Goal: Information Seeking & Learning: Learn about a topic

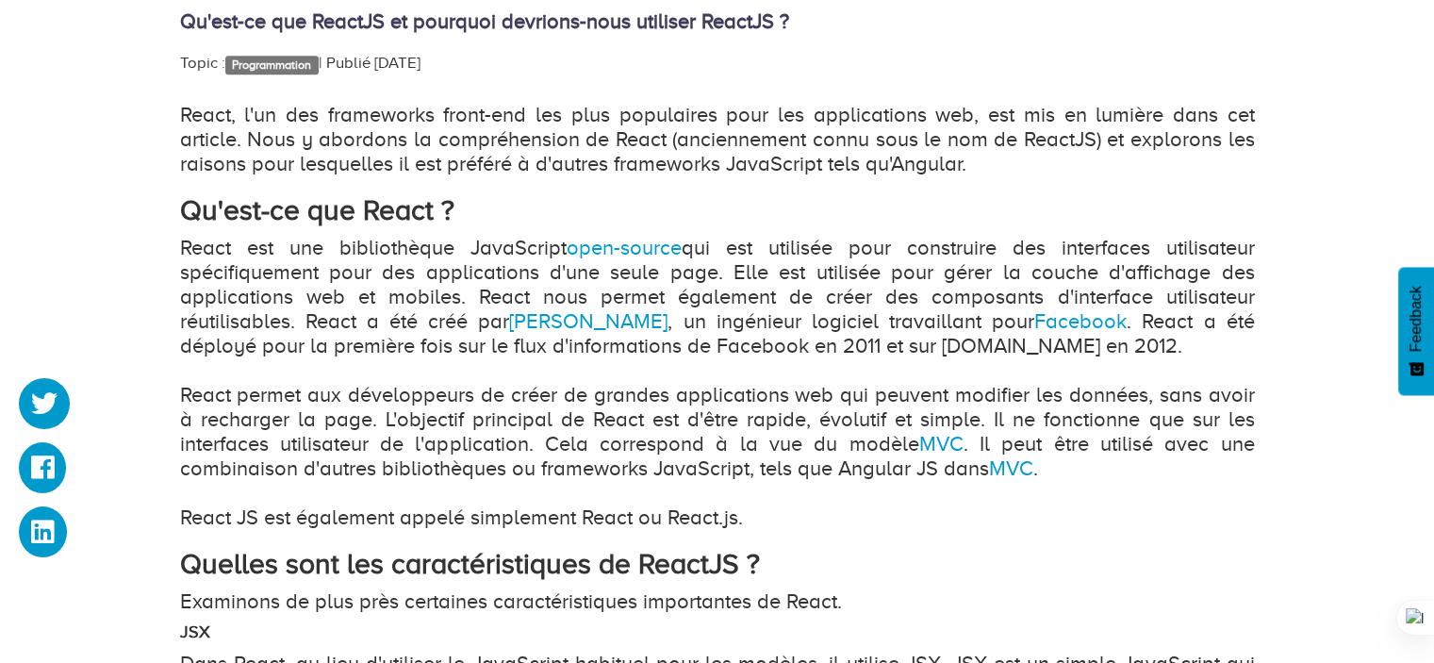
scroll to position [1131, 0]
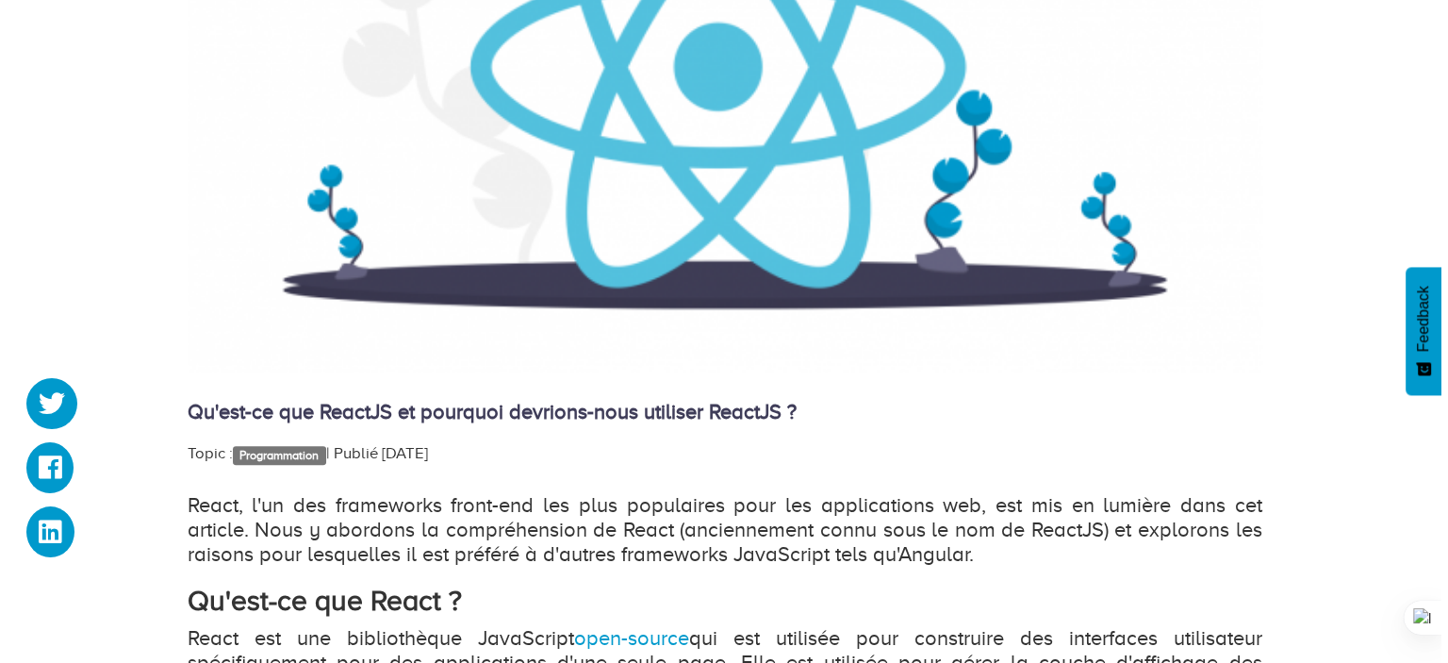
scroll to position [943, 0]
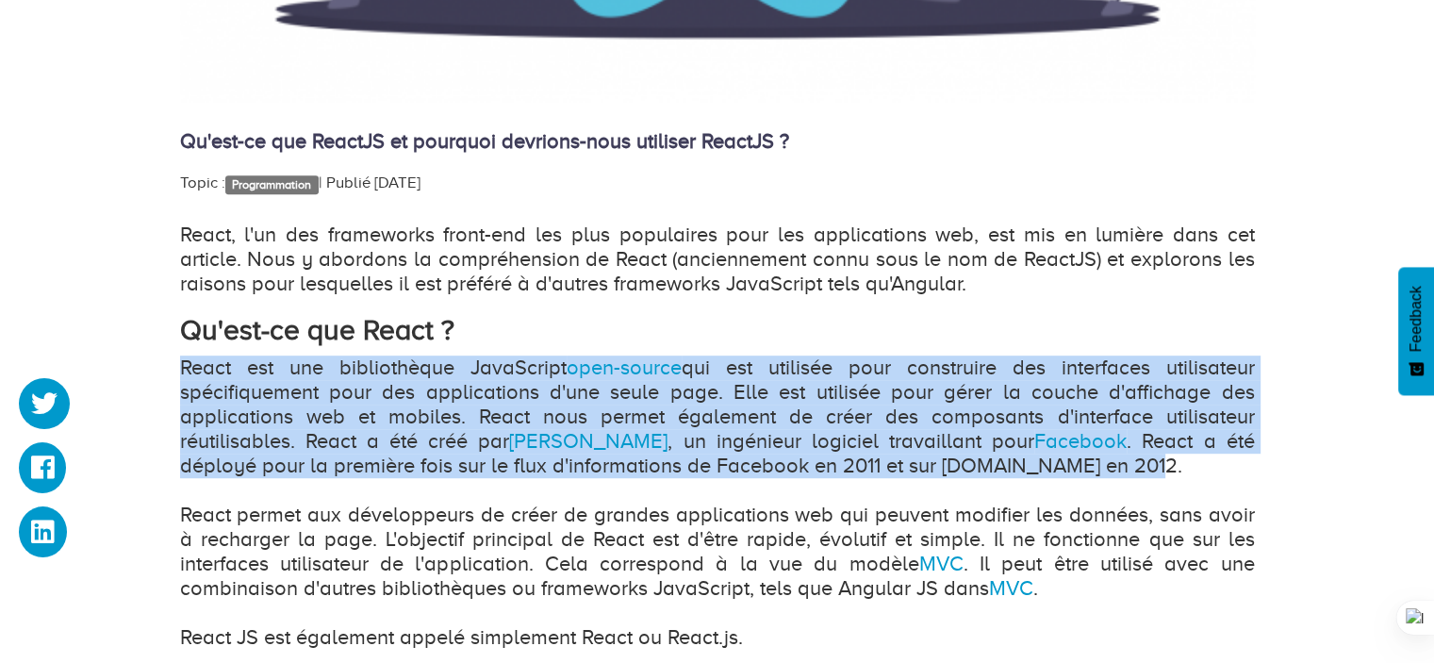
drag, startPoint x: 173, startPoint y: 365, endPoint x: 1089, endPoint y: 468, distance: 921.1
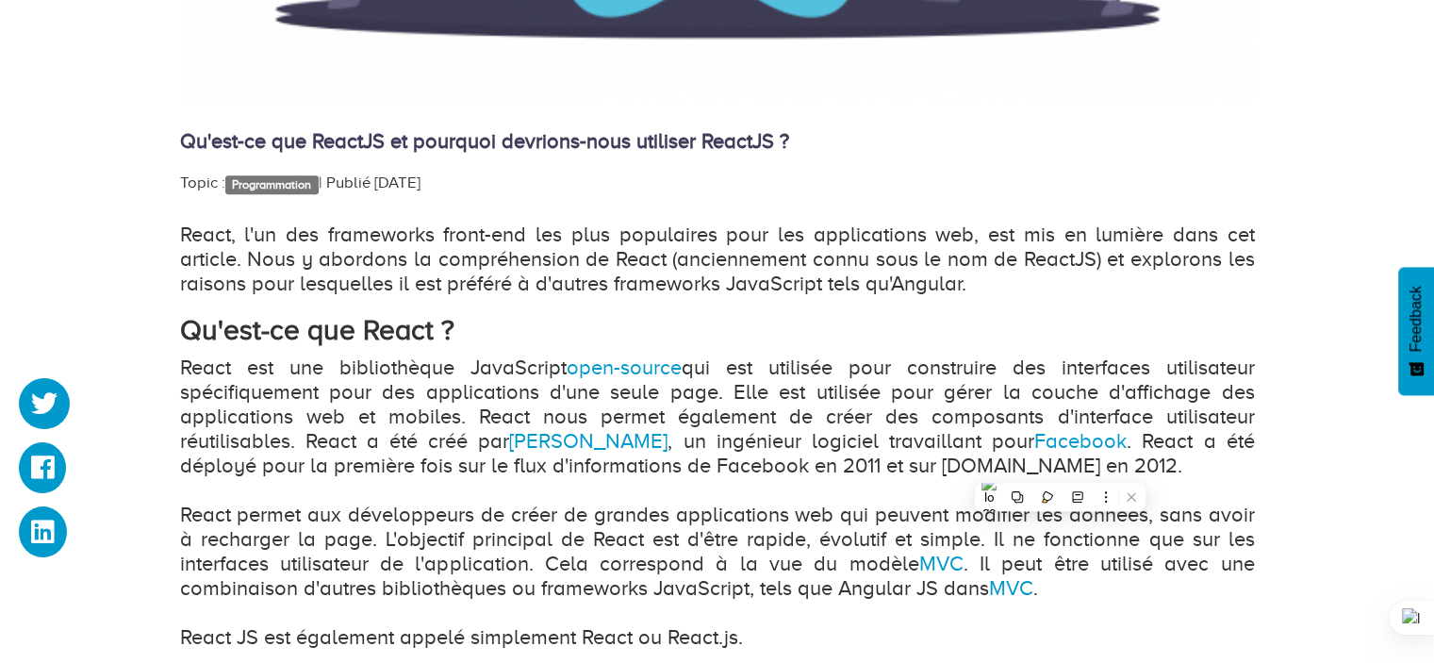
click at [1082, 462] on p "React est une bibliothèque JavaScript open-source qui est utilisée pour constru…" at bounding box center [717, 502] width 1075 height 294
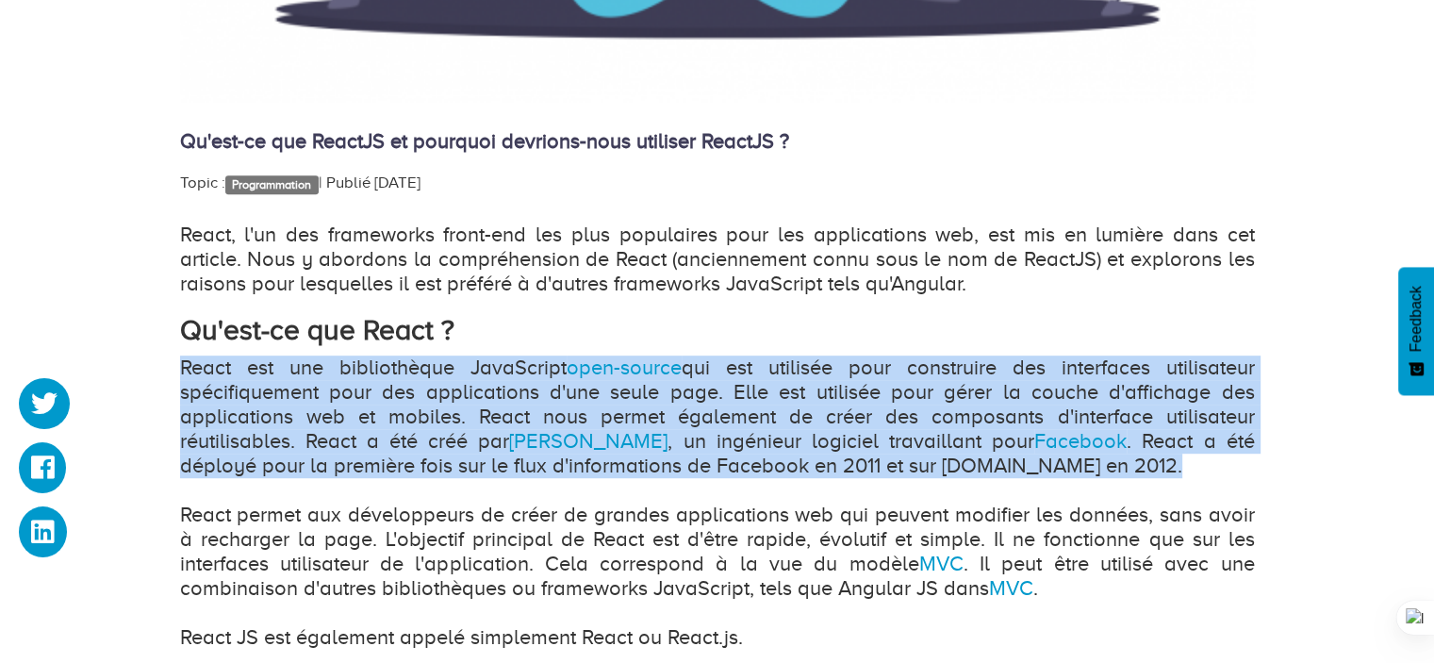
drag, startPoint x: 1075, startPoint y: 468, endPoint x: 177, endPoint y: 365, distance: 903.3
copy p "React est une bibliothèque JavaScript open-source qui est utilisée pour constru…"
